Goal: Task Accomplishment & Management: Use online tool/utility

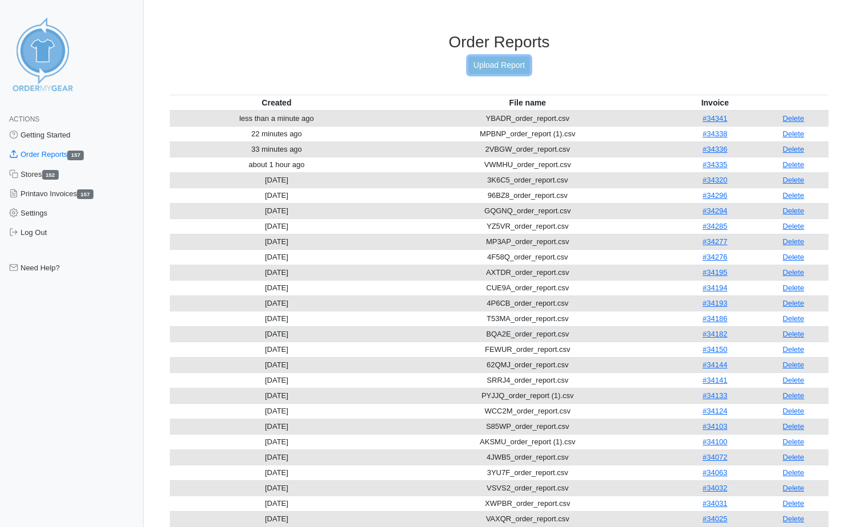
click at [504, 62] on link "Upload Report" at bounding box center [499, 65] width 62 height 18
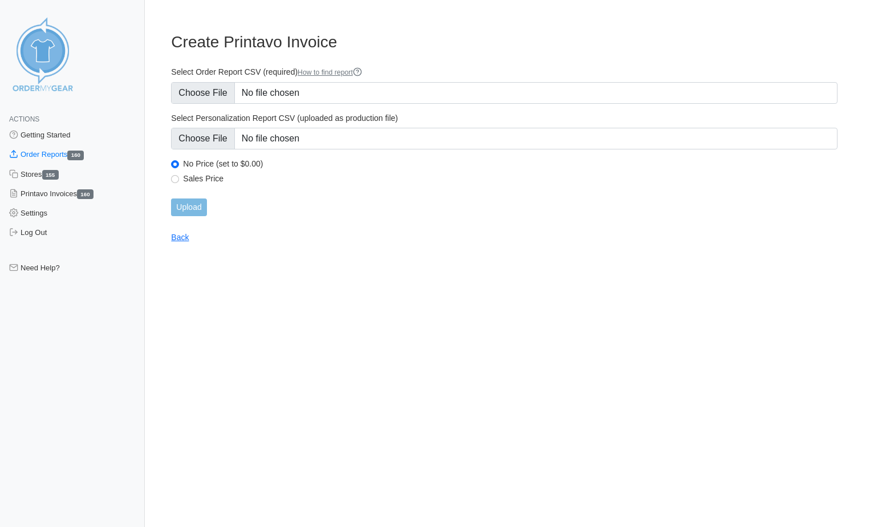
type input "C:\fakepath\TWJ4K_order_report.csv"
click at [199, 210] on input "Upload" at bounding box center [188, 207] width 35 height 18
